Goal: Find specific page/section: Find specific page/section

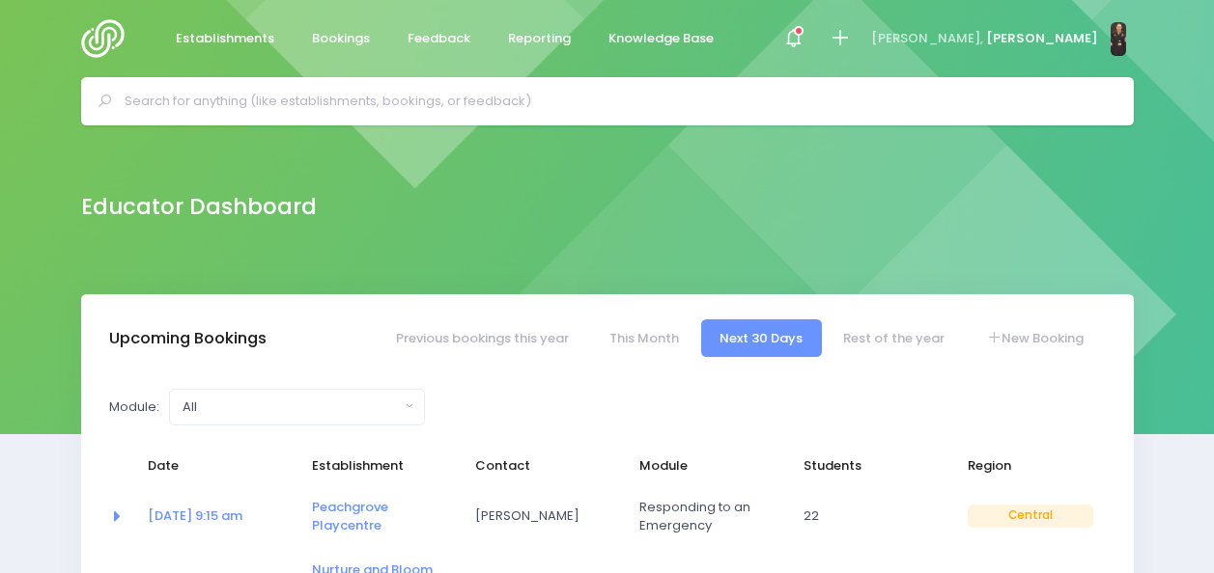
select select "5"
click at [235, 98] on input "a" at bounding box center [616, 101] width 982 height 29
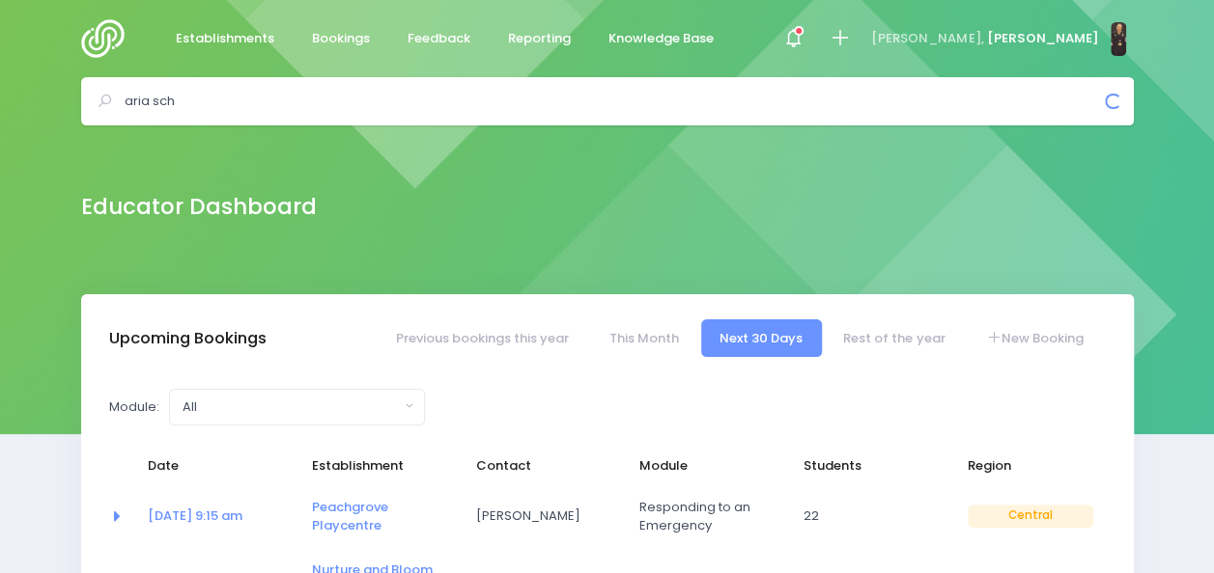
click at [288, 85] on div "aria sch Bookings C Aria School" at bounding box center [607, 101] width 1052 height 48
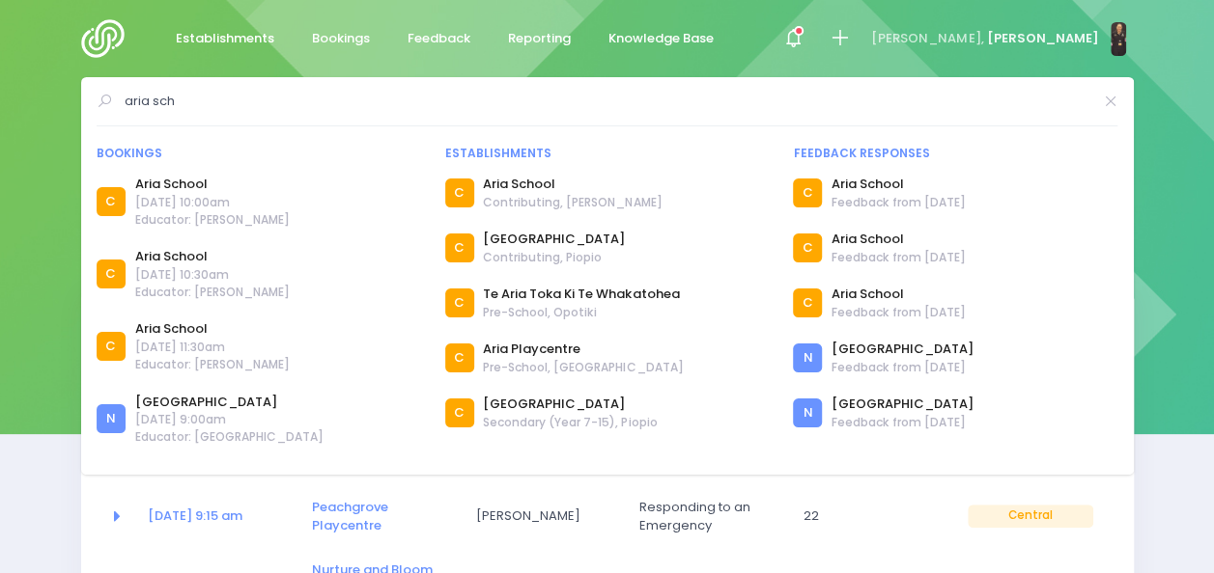
click at [176, 114] on input "aria sch" at bounding box center [608, 101] width 966 height 29
type input "a"
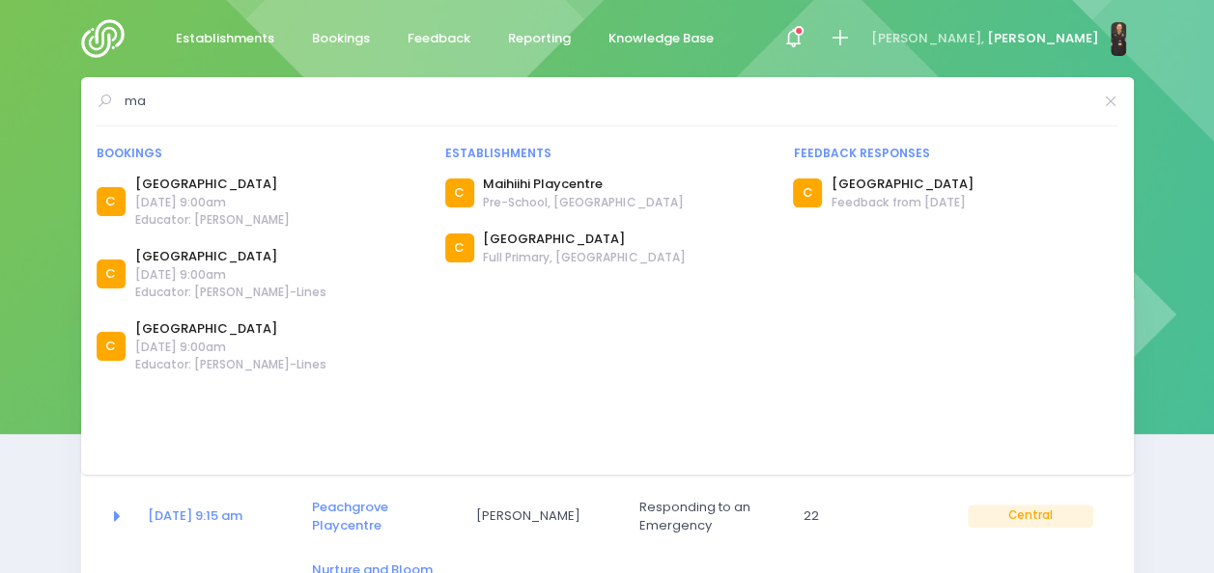
type input "m"
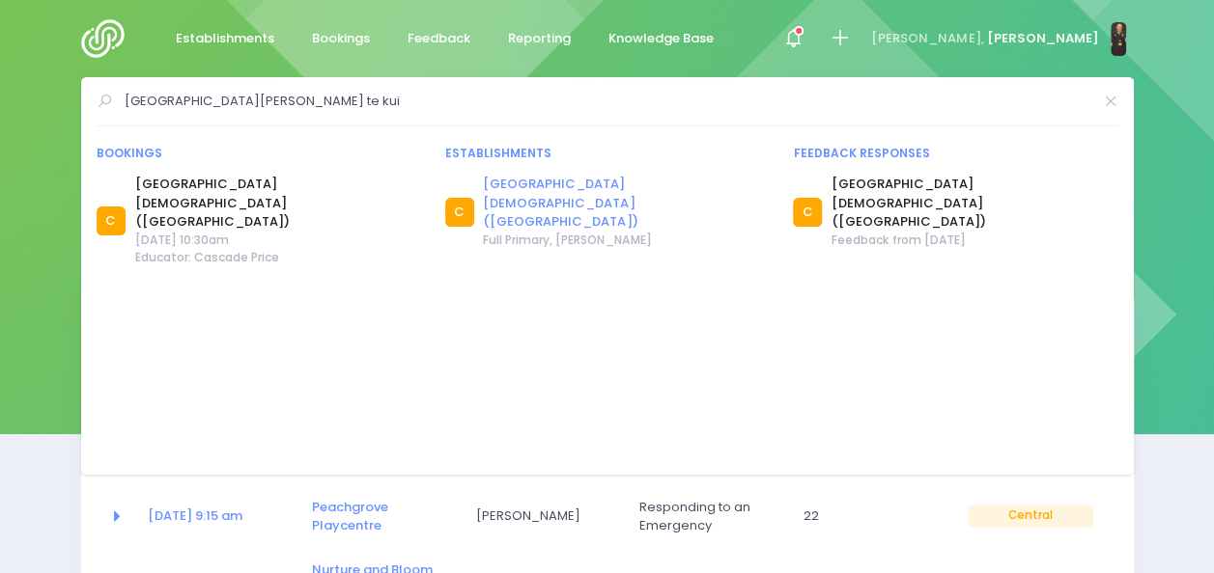
type input "st josephs school te kui"
click at [546, 182] on link "[GEOGRAPHIC_DATA][DEMOGRAPHIC_DATA] ([GEOGRAPHIC_DATA])" at bounding box center [626, 203] width 286 height 57
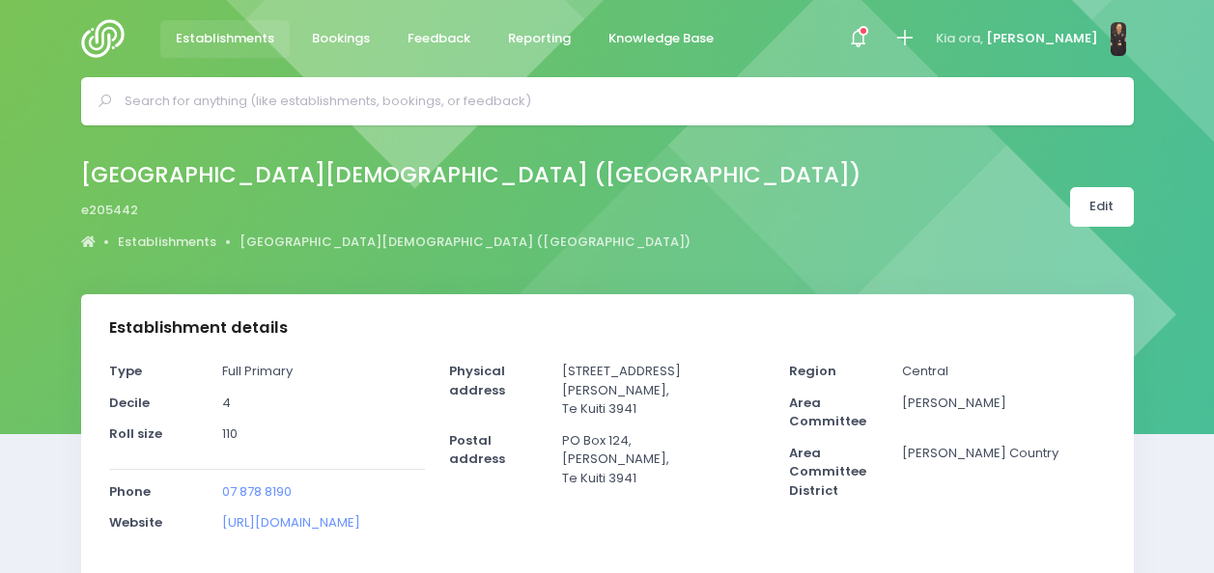
select select "5"
click at [859, 41] on span at bounding box center [857, 39] width 4 height 4
